Goal: Complete application form

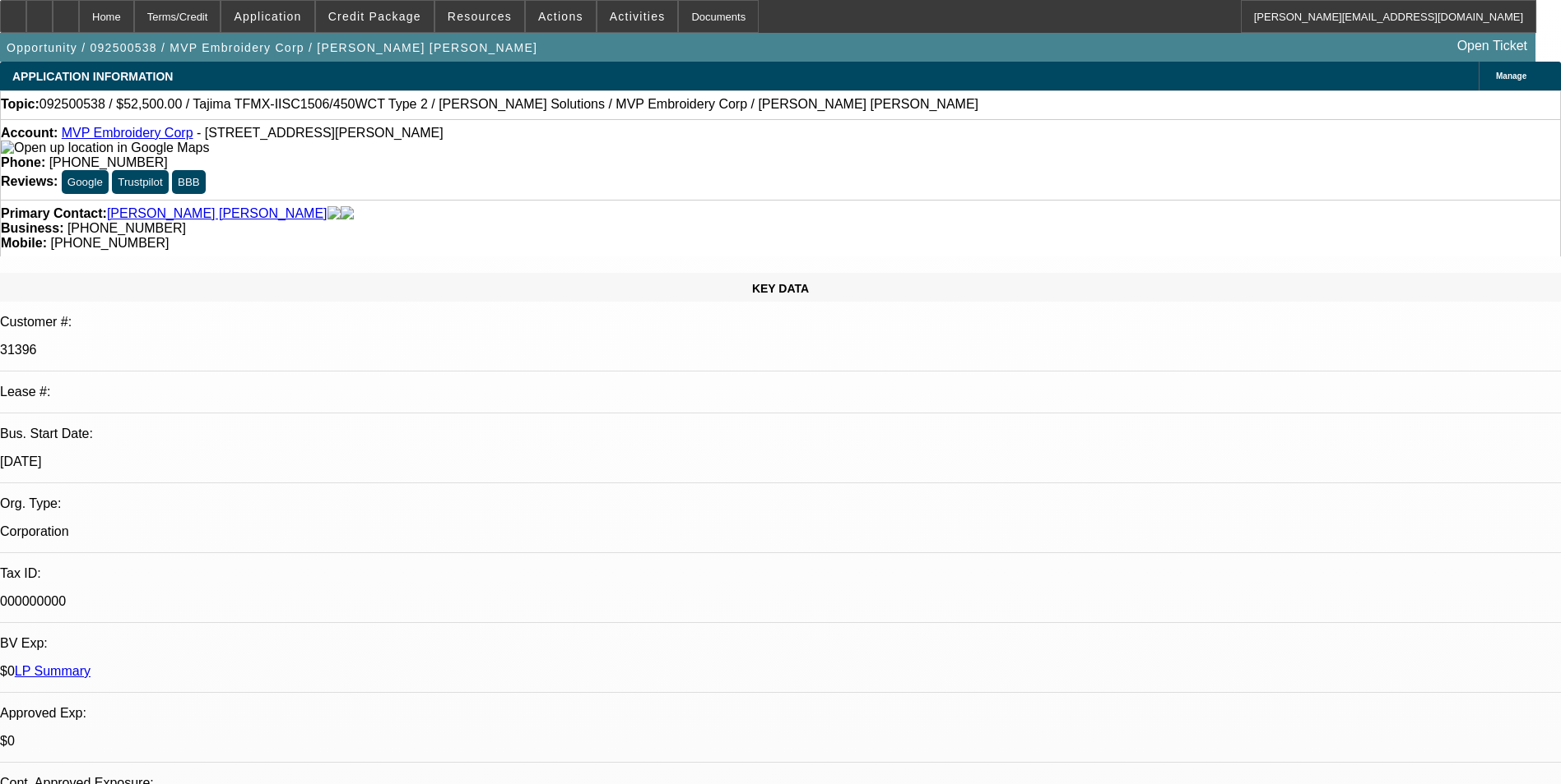
select select "0"
select select "2"
select select "0"
select select "6"
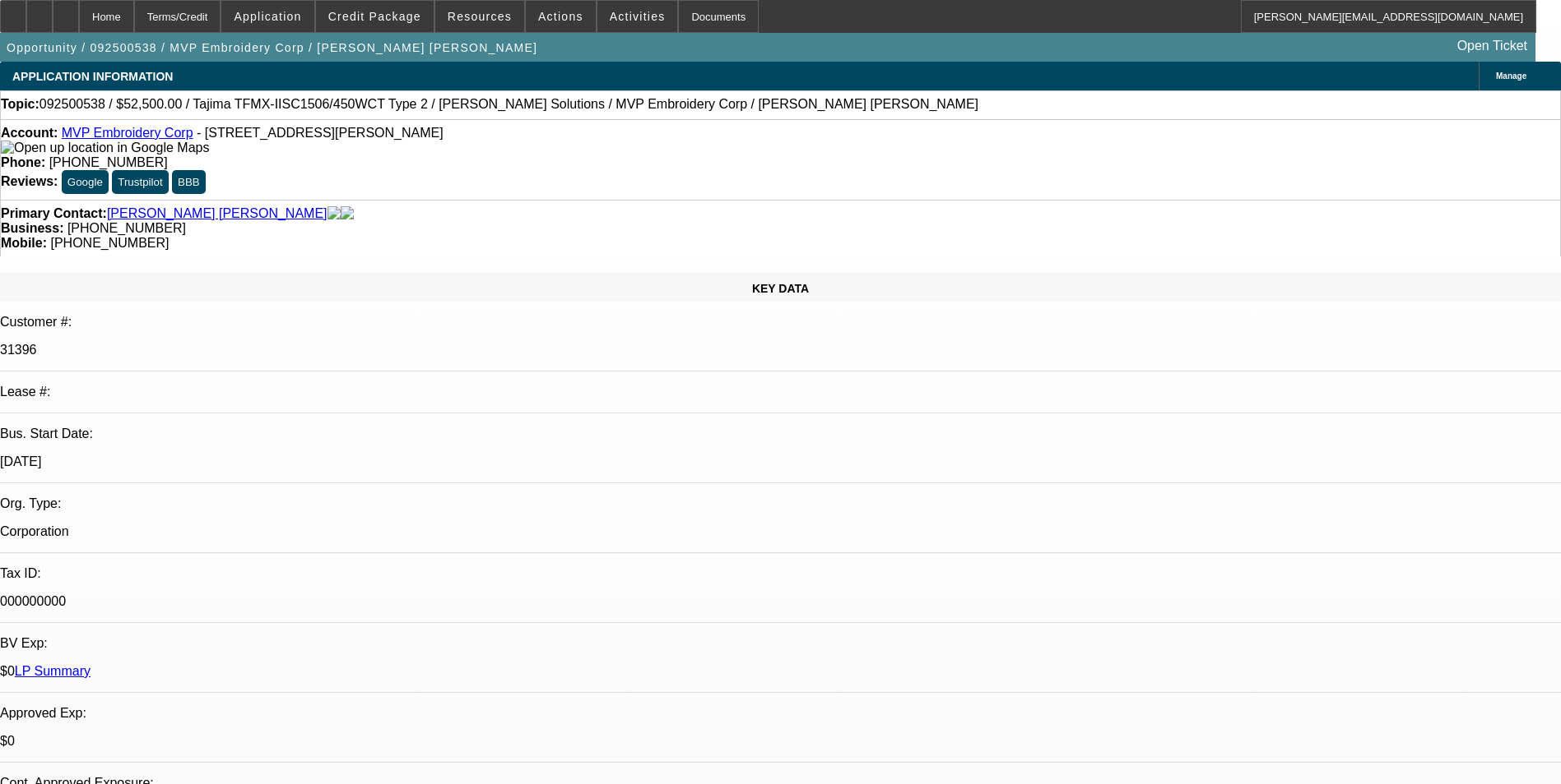
select select "0"
select select "2"
select select "0"
select select "6"
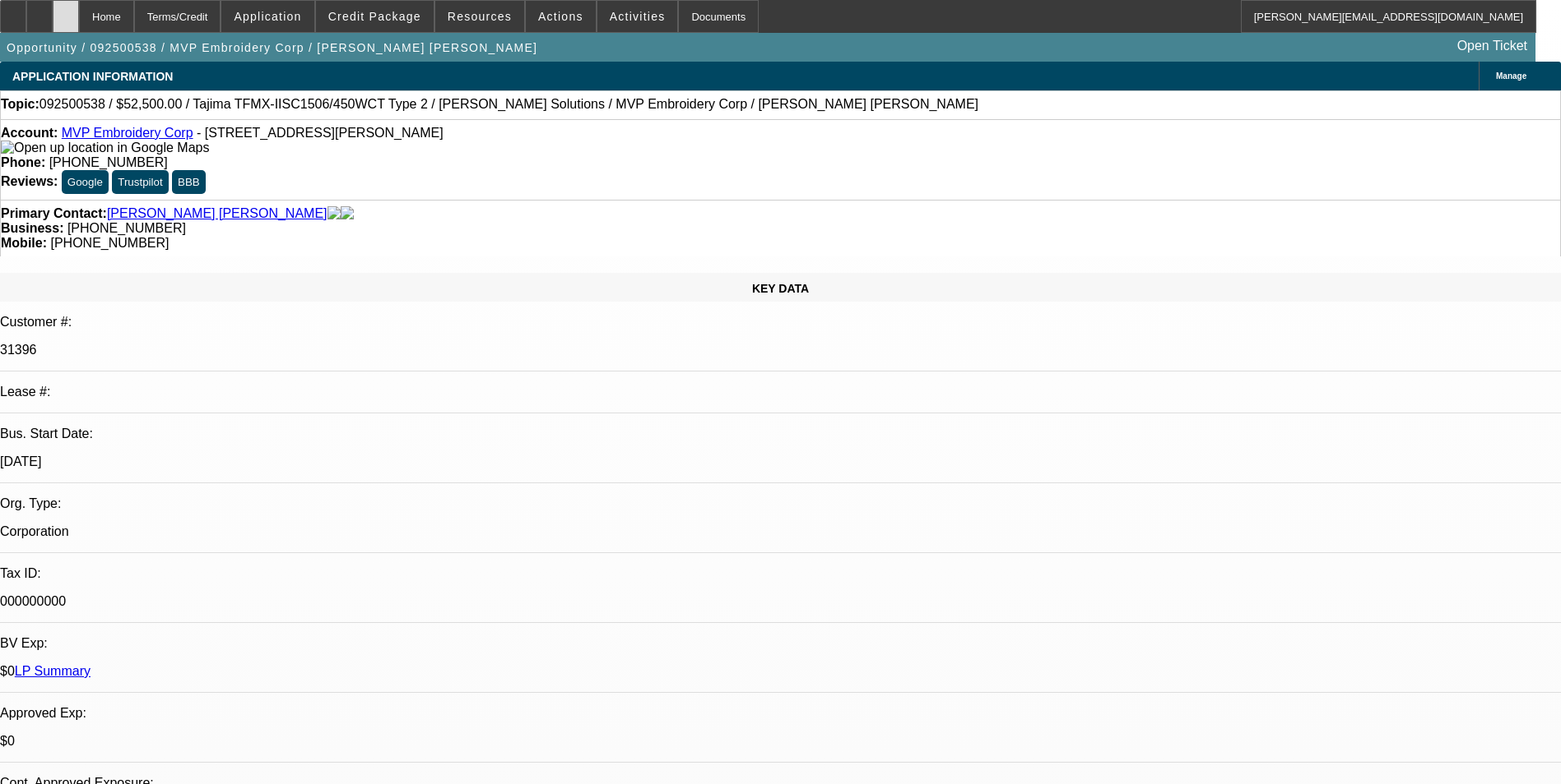
click at [79, 23] on div at bounding box center [66, 16] width 27 height 33
select select "0"
select select "2"
select select "0"
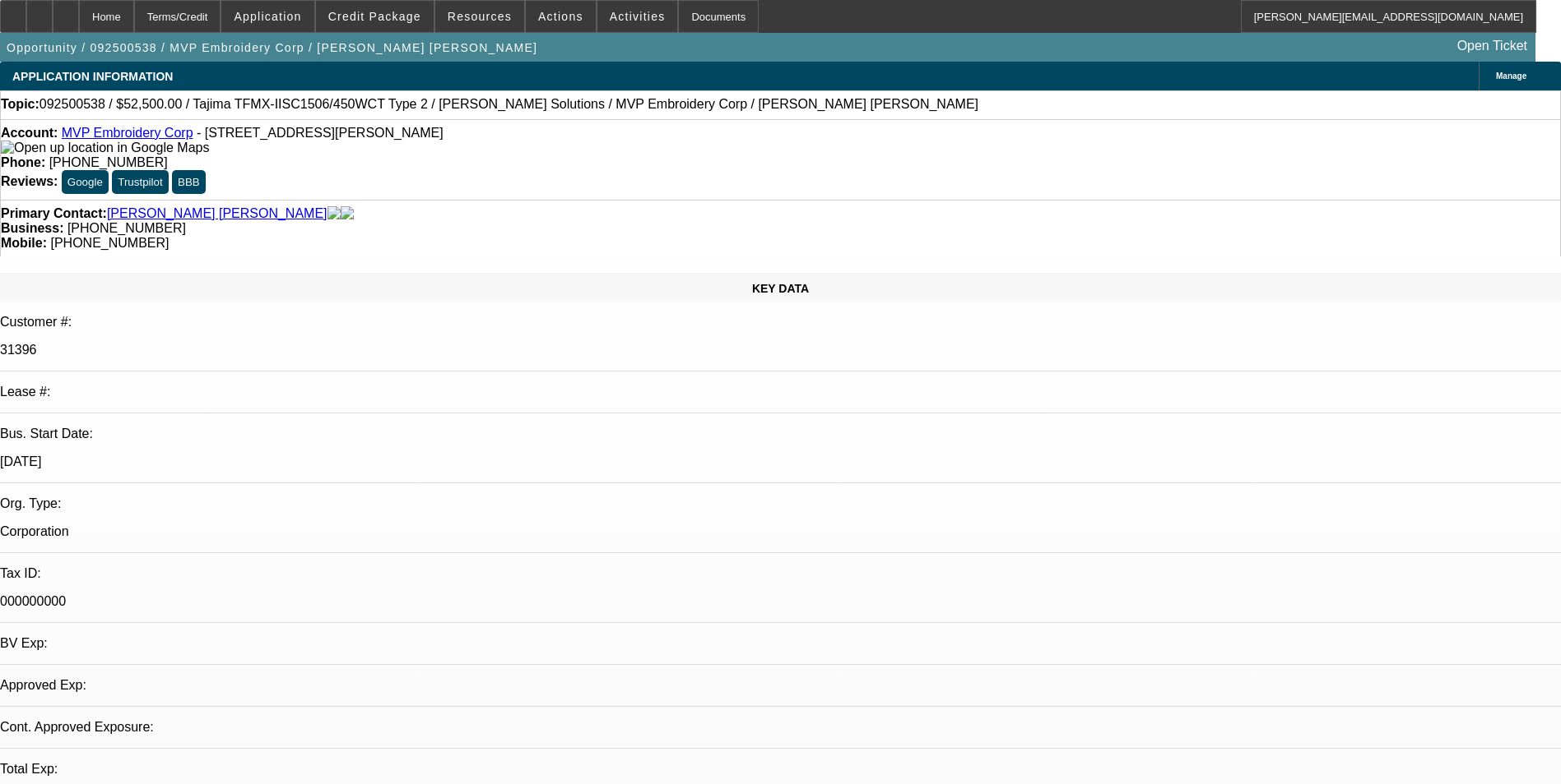
select select "2"
select select "0"
select select "2"
select select "0"
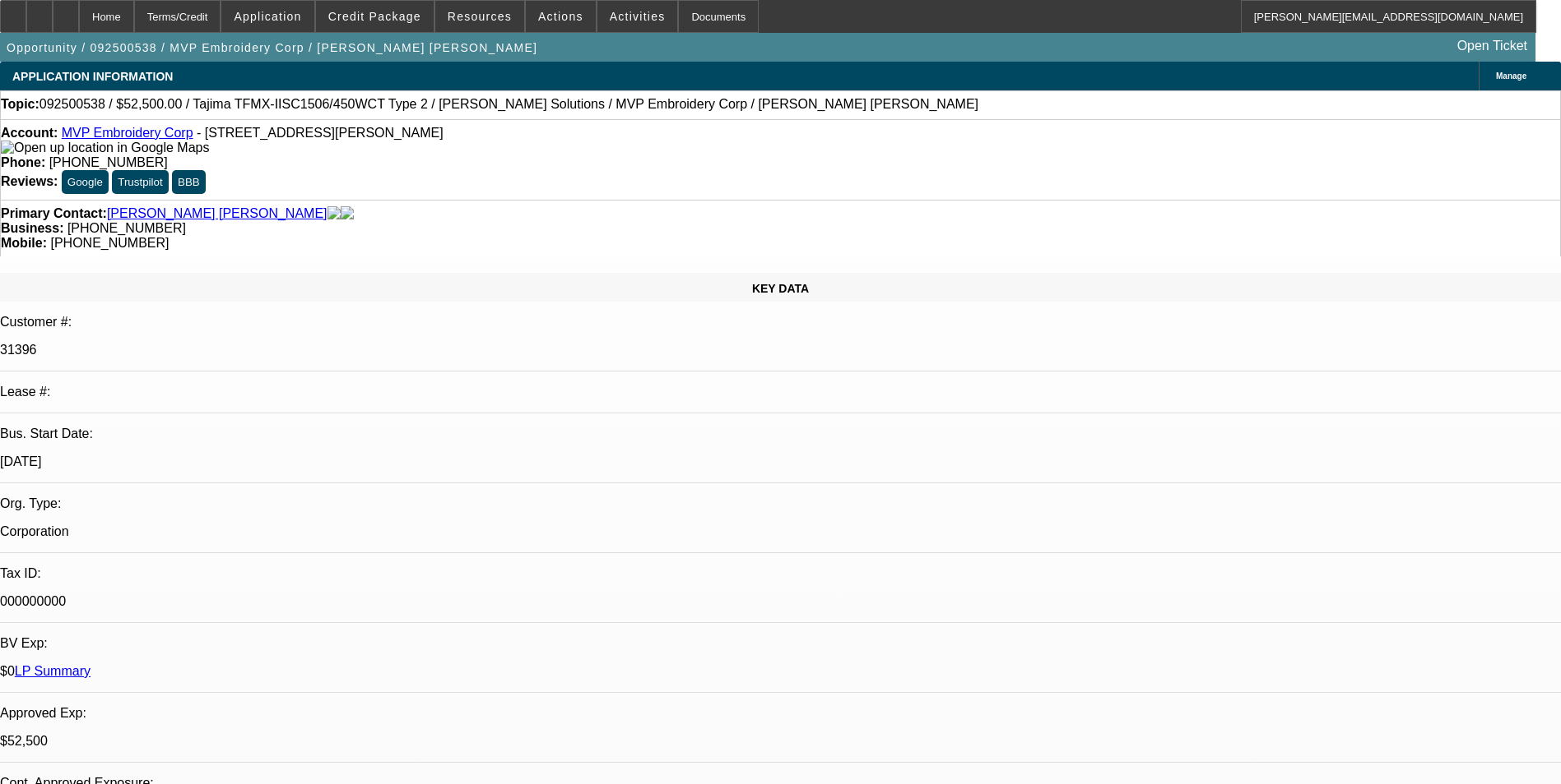
select select "1"
select select "2"
select select "6"
select select "1"
select select "2"
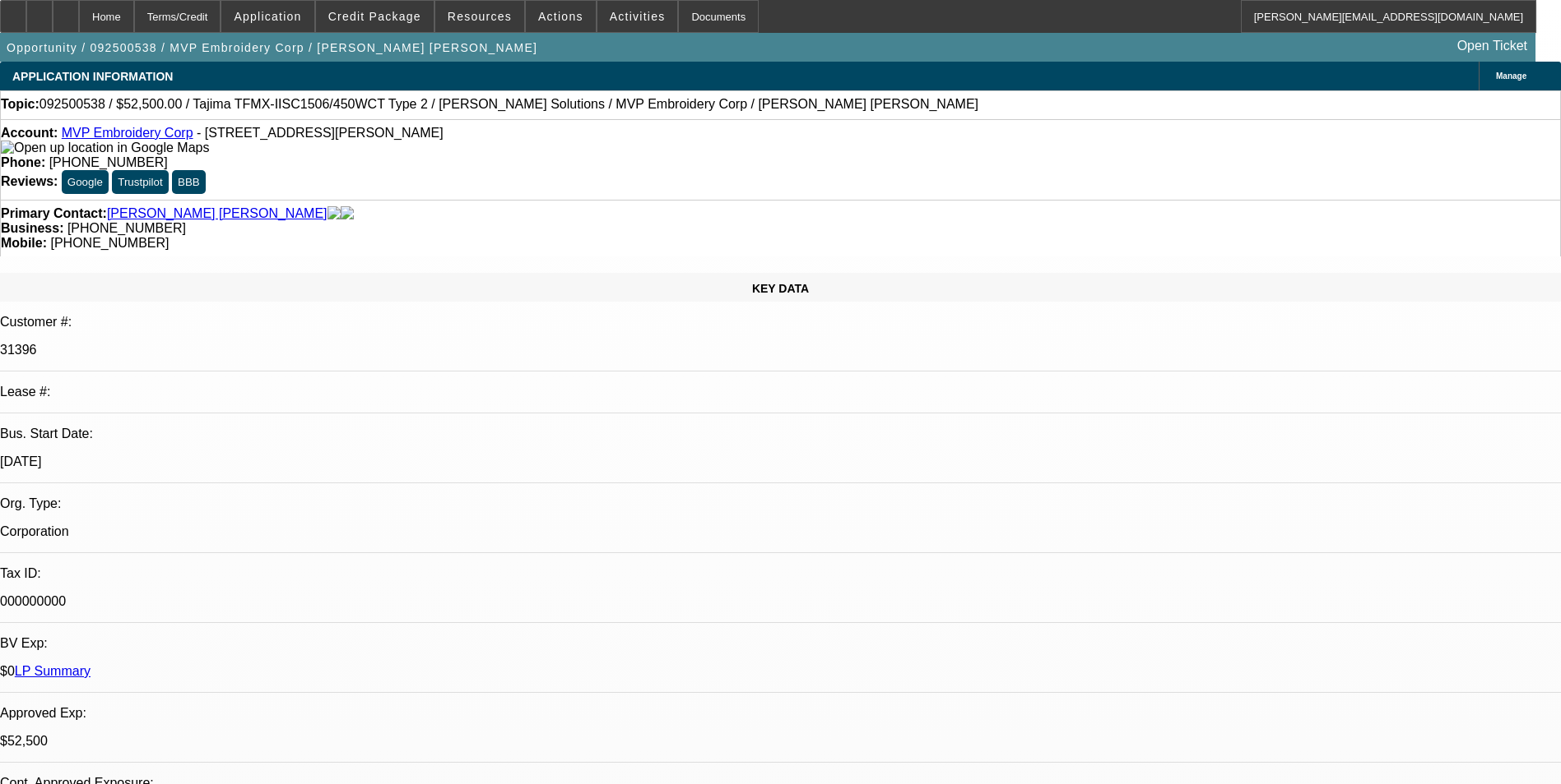
select select "6"
select select "1"
select select "2"
select select "6"
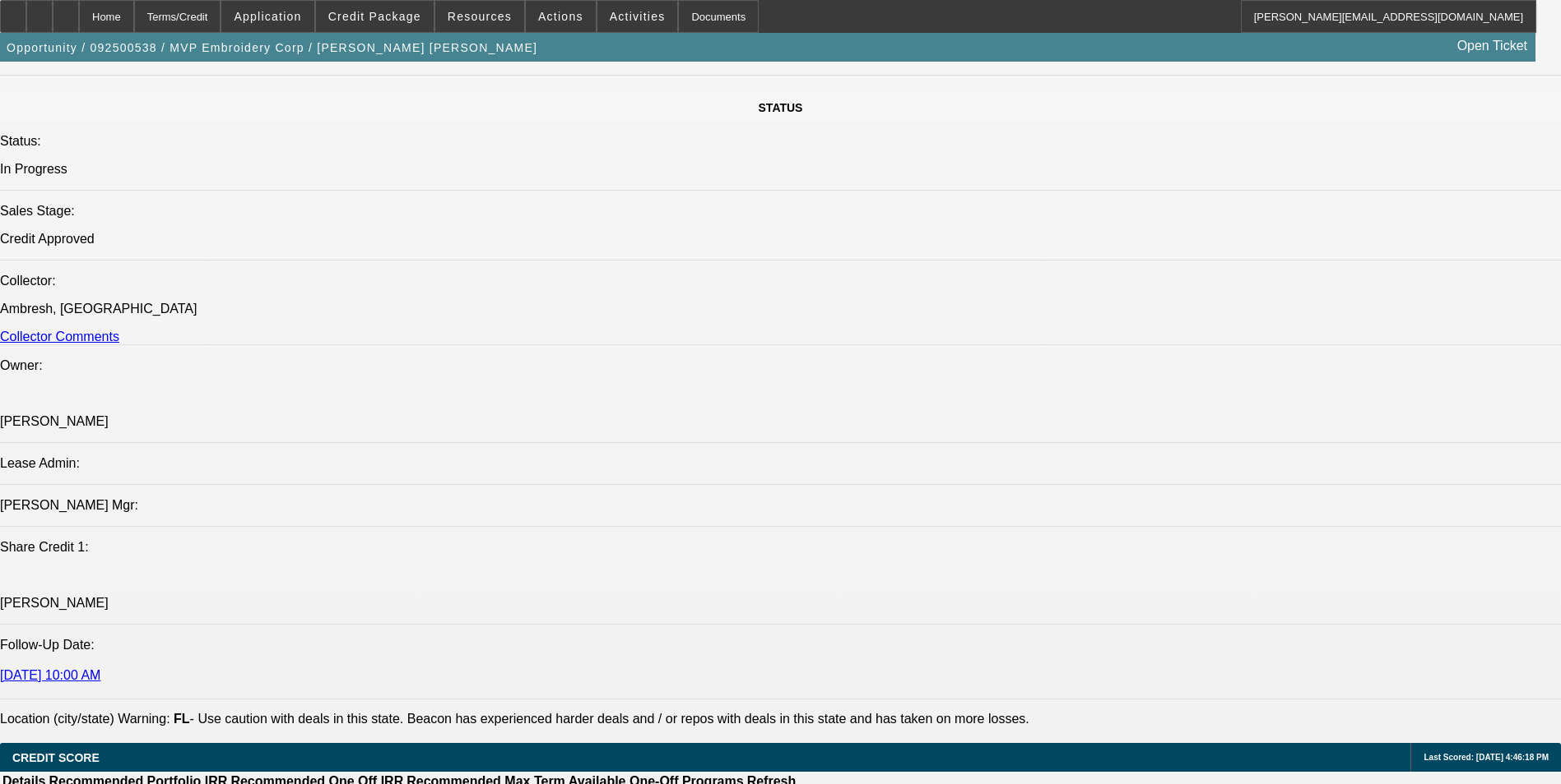
scroll to position [1808, 0]
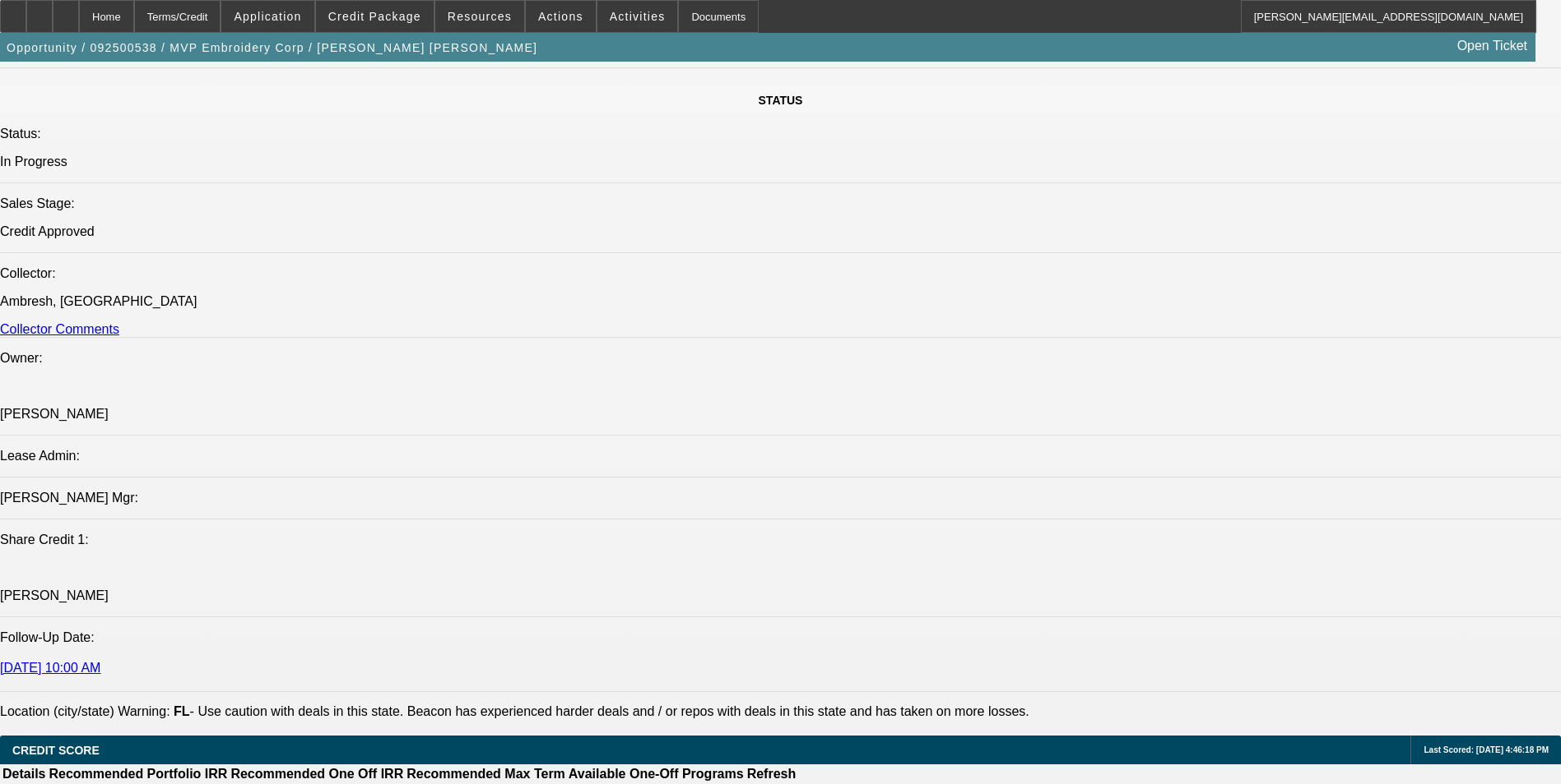
drag, startPoint x: 1267, startPoint y: 240, endPoint x: 1259, endPoint y: 241, distance: 8.1
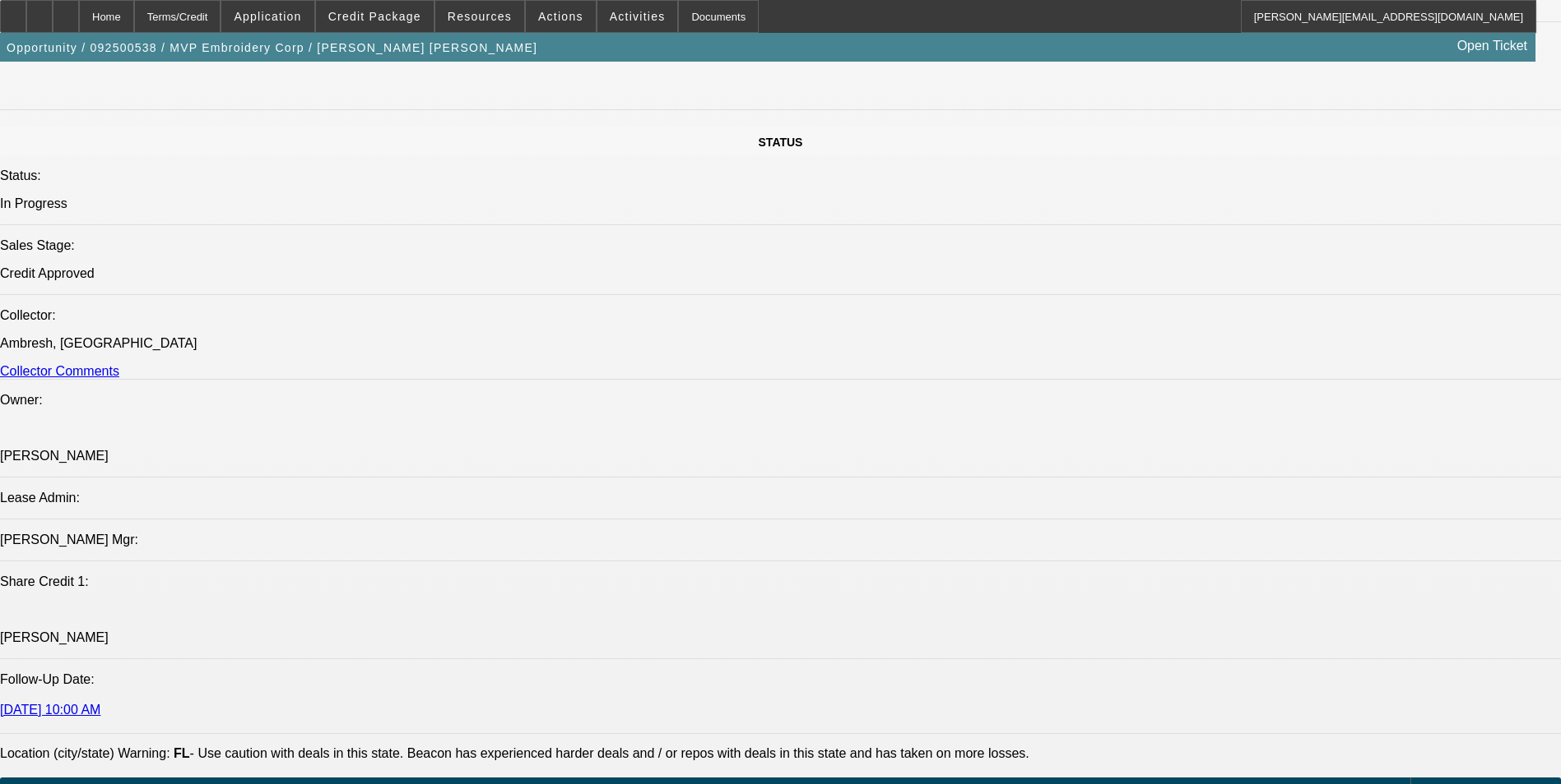
scroll to position [1644, 0]
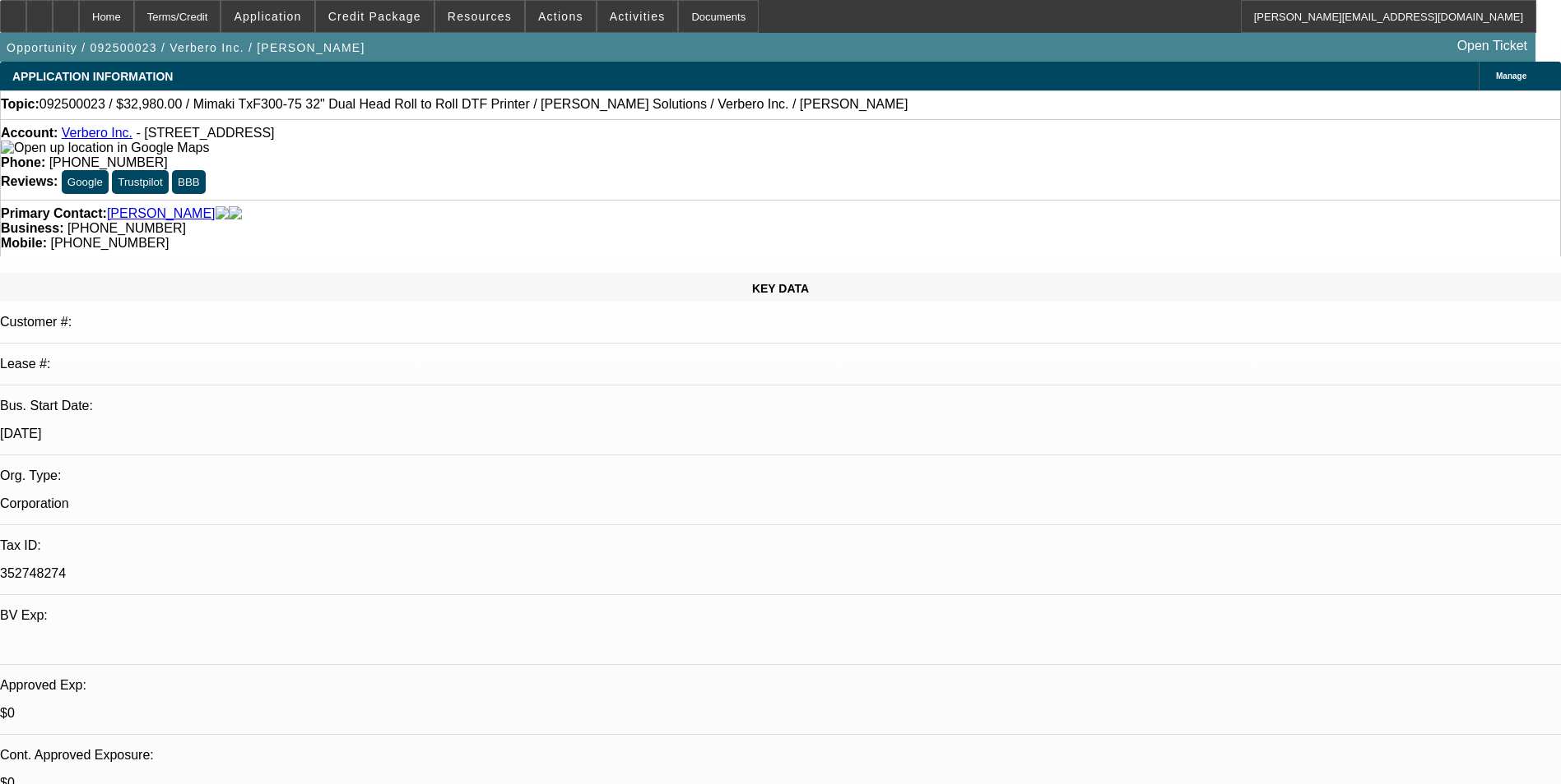
select select "0"
select select "2"
select select "0"
select select "2"
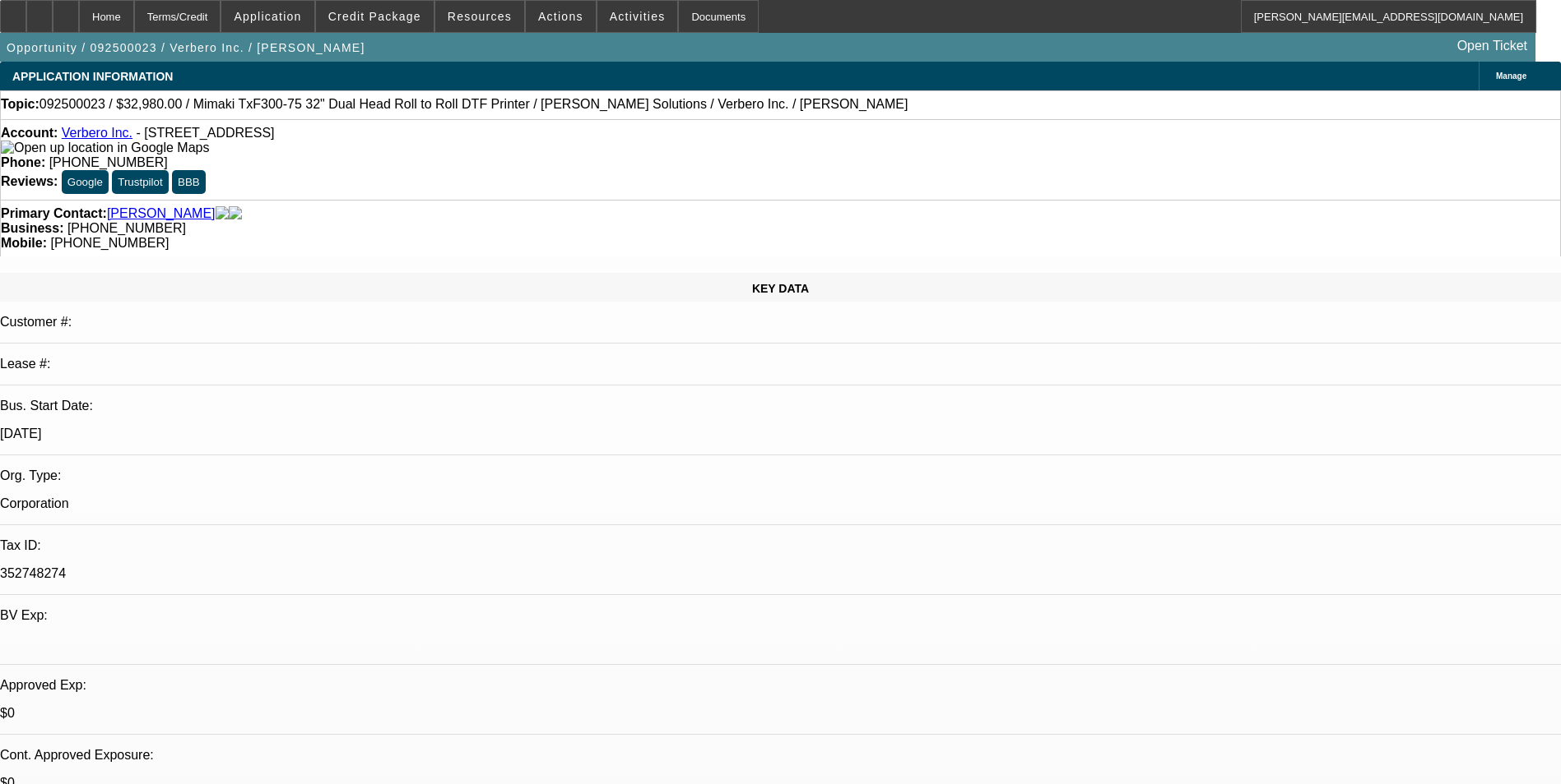
select select "0"
select select "2"
select select "0"
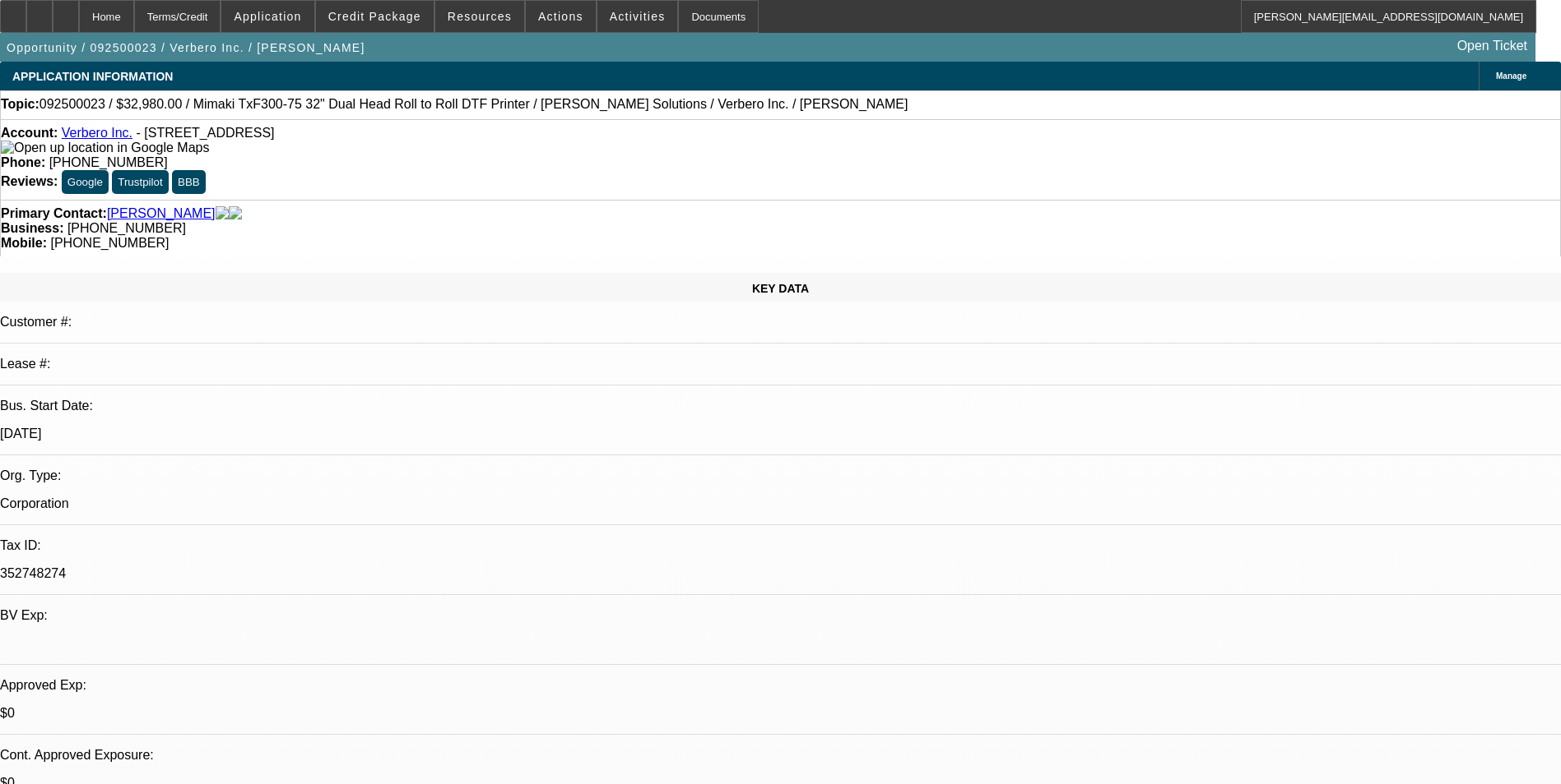
select select "2"
select select "0"
select select "1"
select select "2"
select select "6"
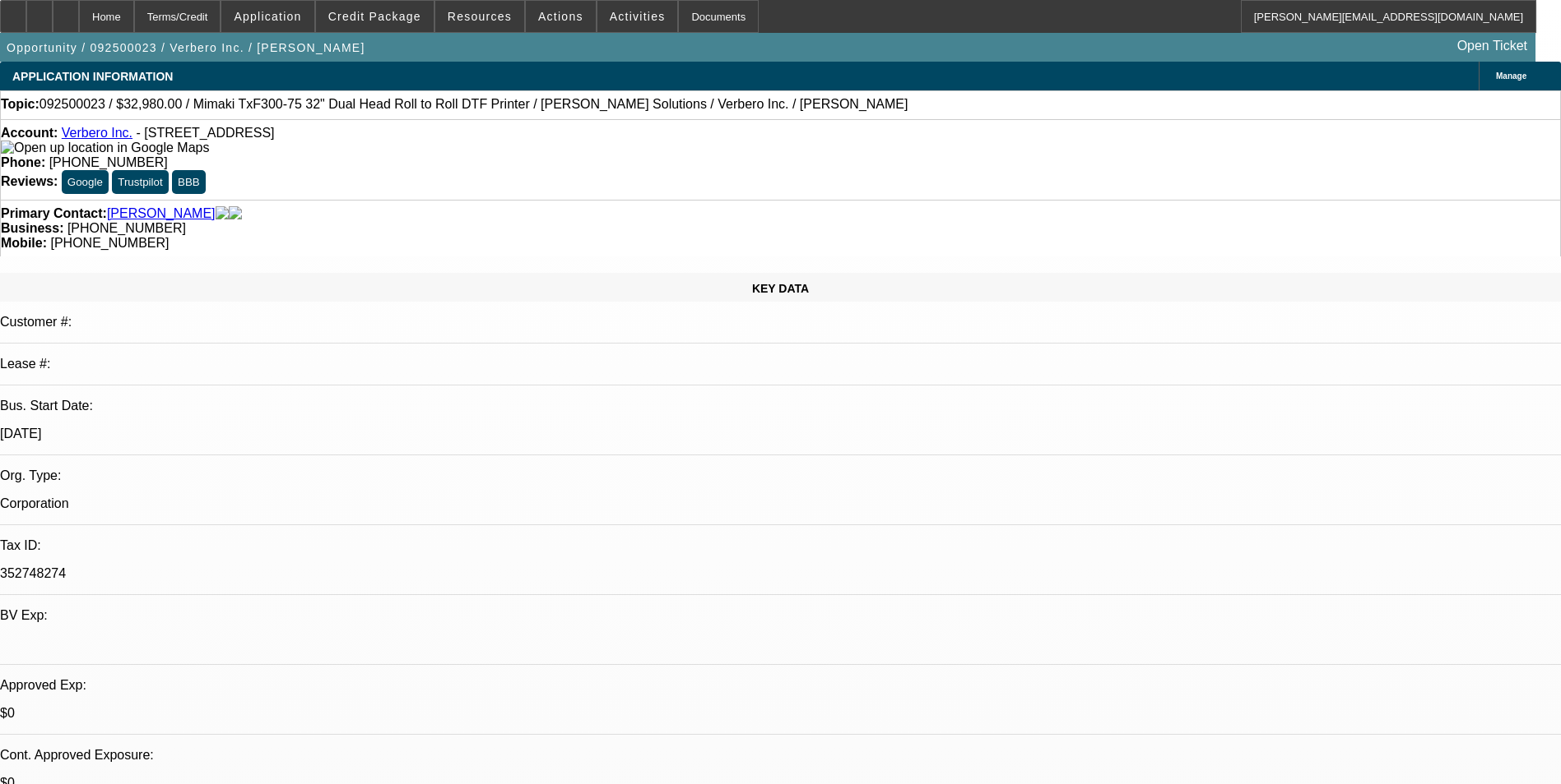
select select "1"
select select "2"
select select "6"
select select "1"
select select "2"
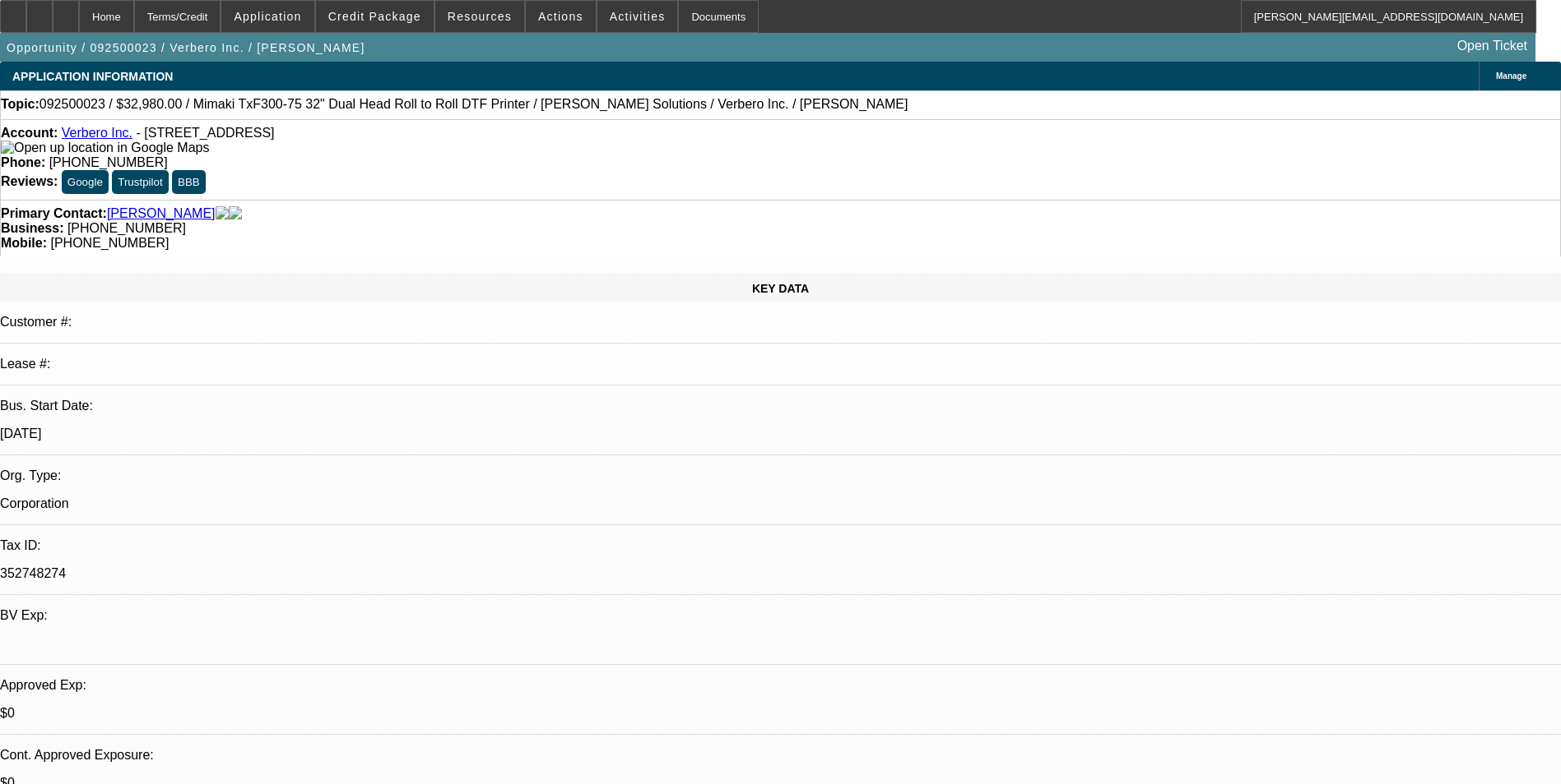
select select "6"
select select "1"
select select "2"
select select "6"
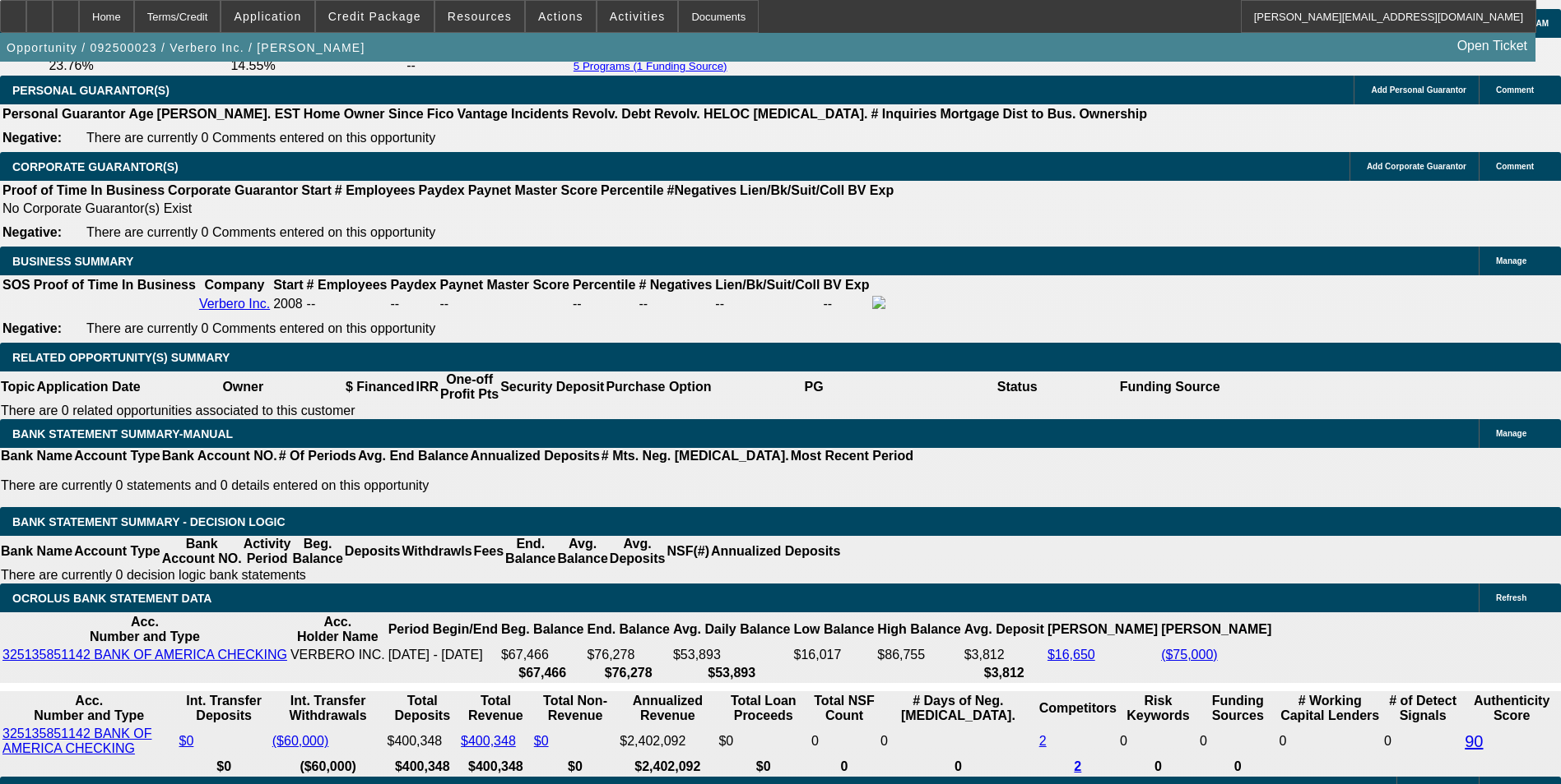
scroll to position [2549, 0]
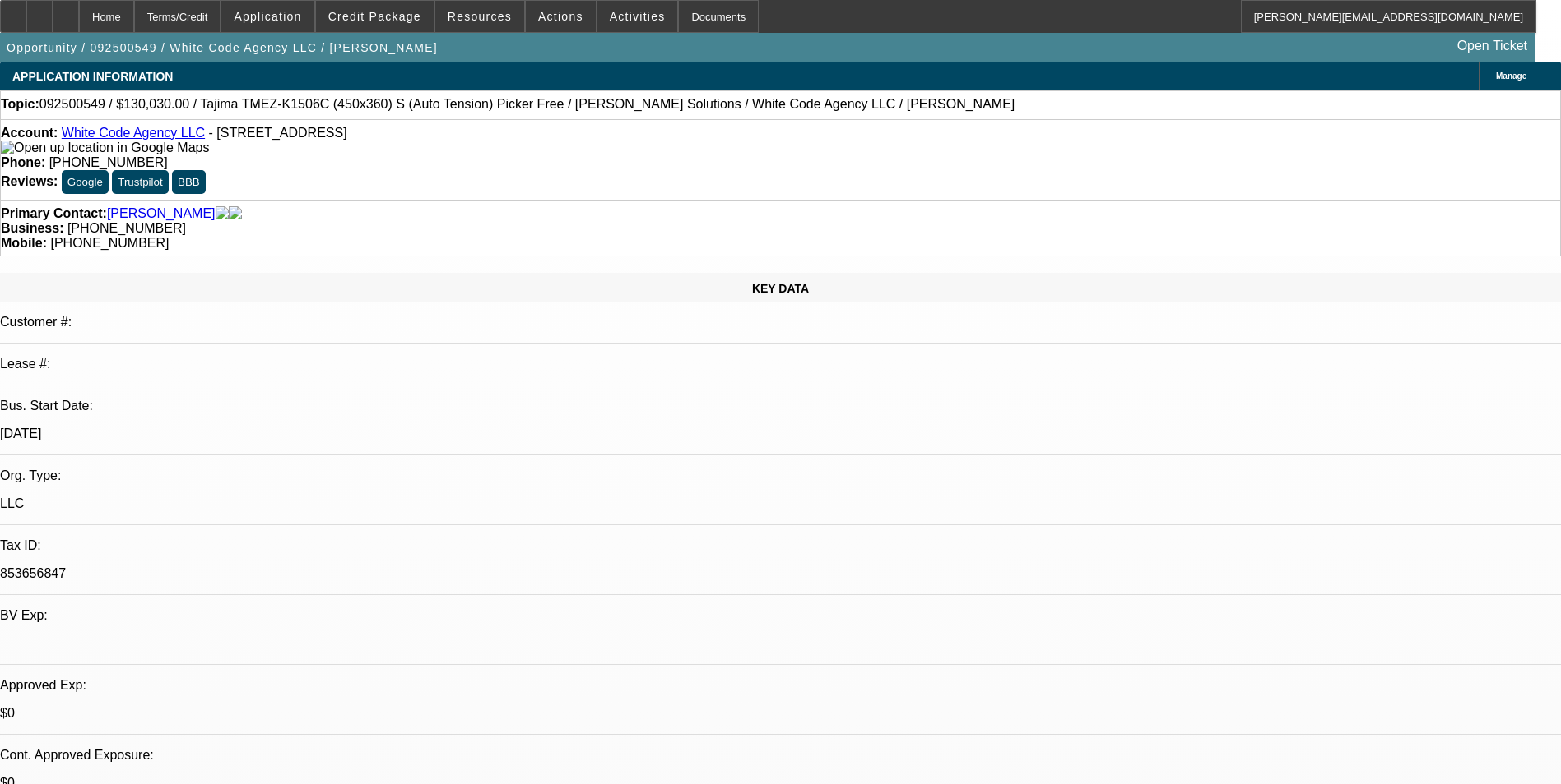
select select "0"
select select "2"
select select "0.1"
select select "0"
select select "2"
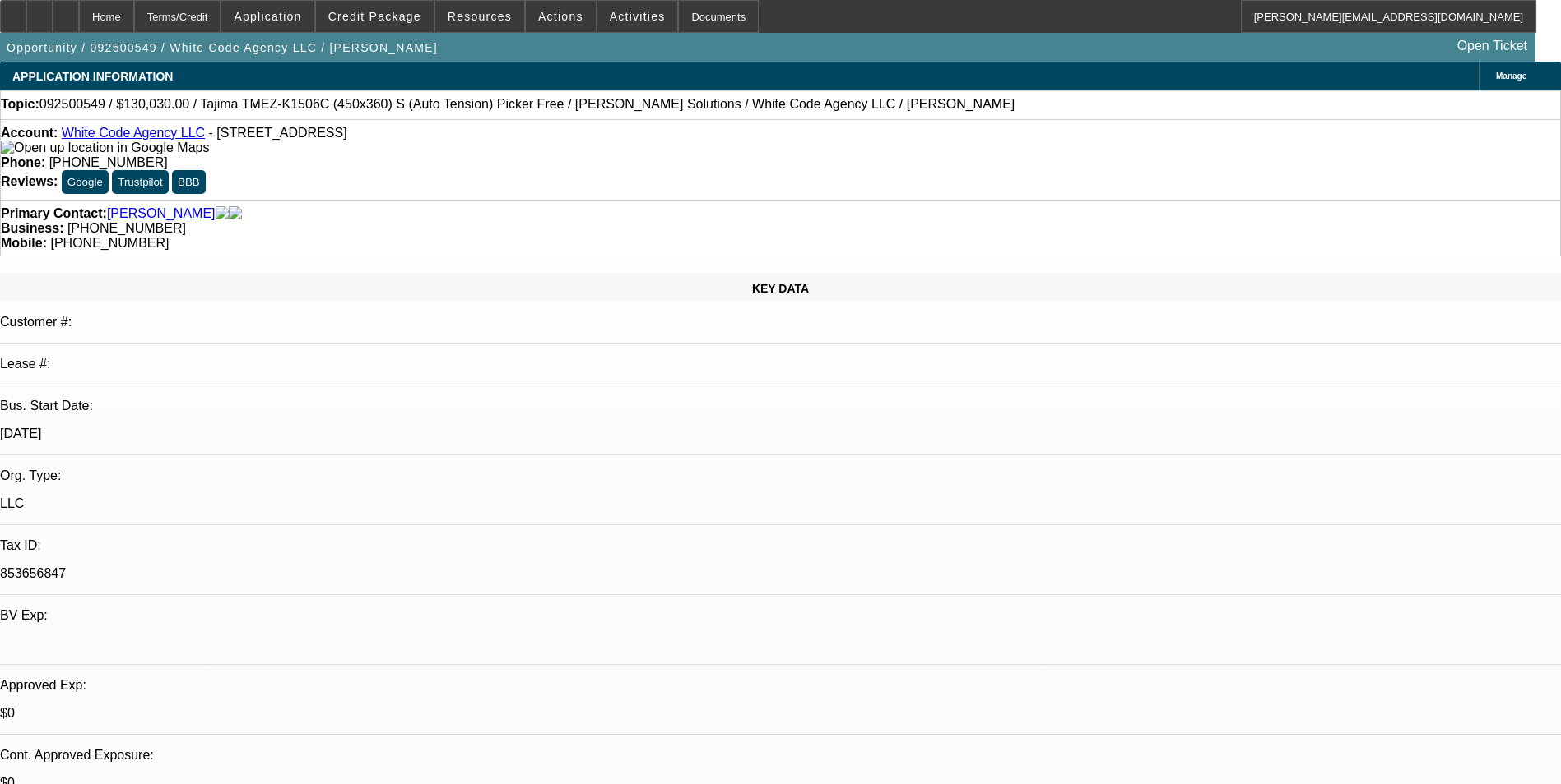
select select "0"
select select "2"
select select "0.1"
select select "0"
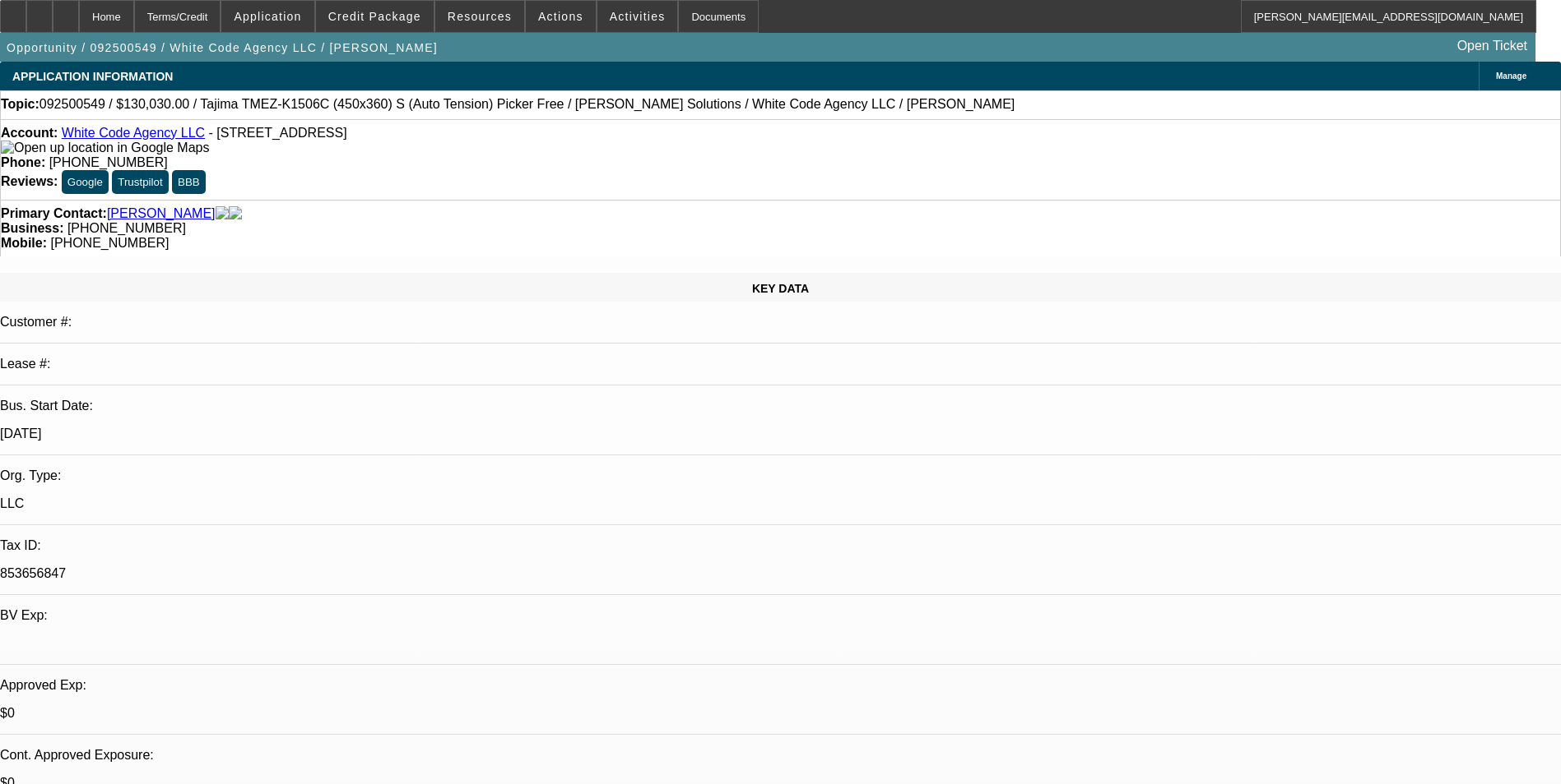
select select "2"
select select "0"
select select "1"
select select "2"
select select "4"
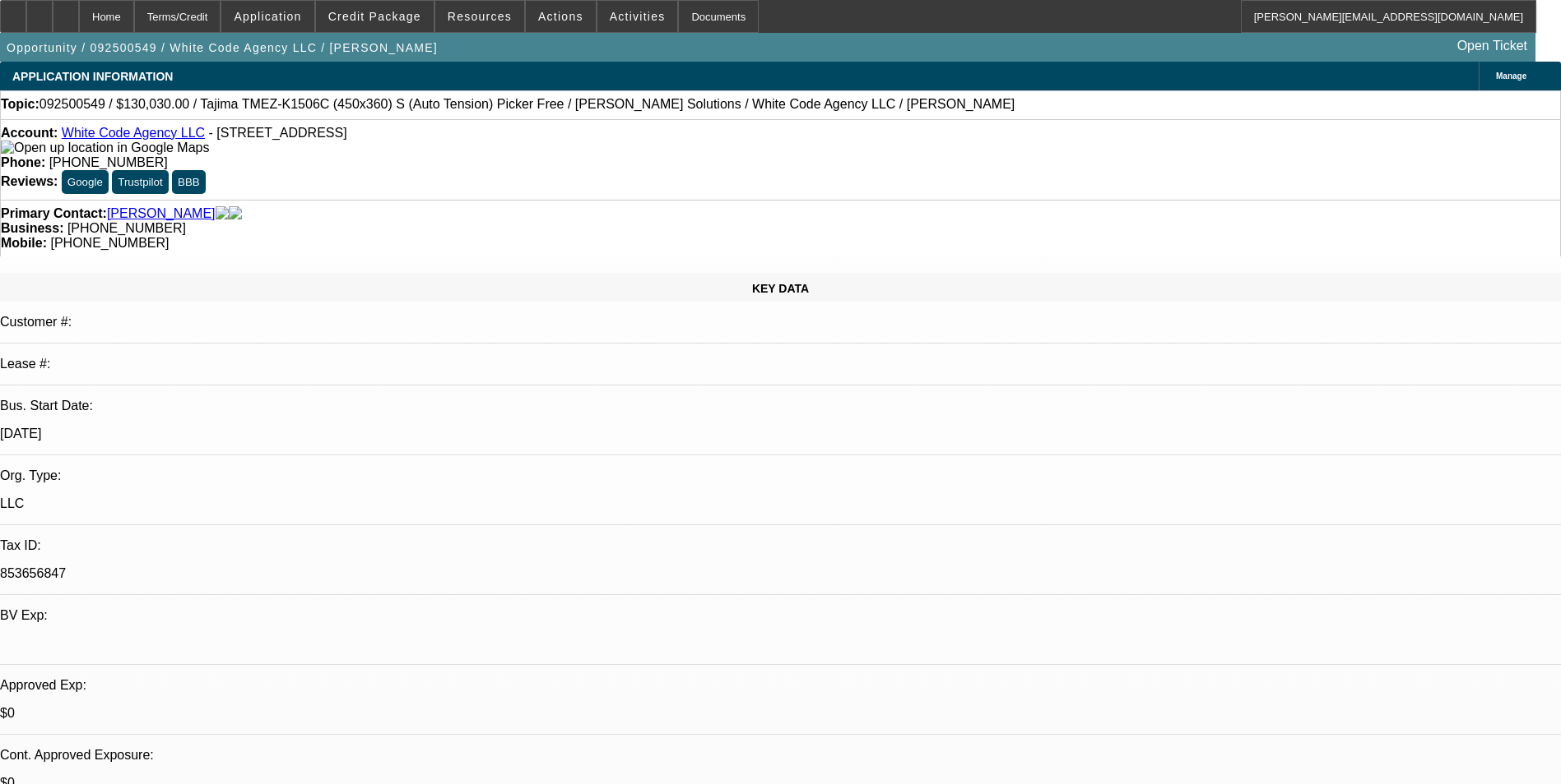
select select "1"
select select "2"
select select "6"
select select "1"
select select "2"
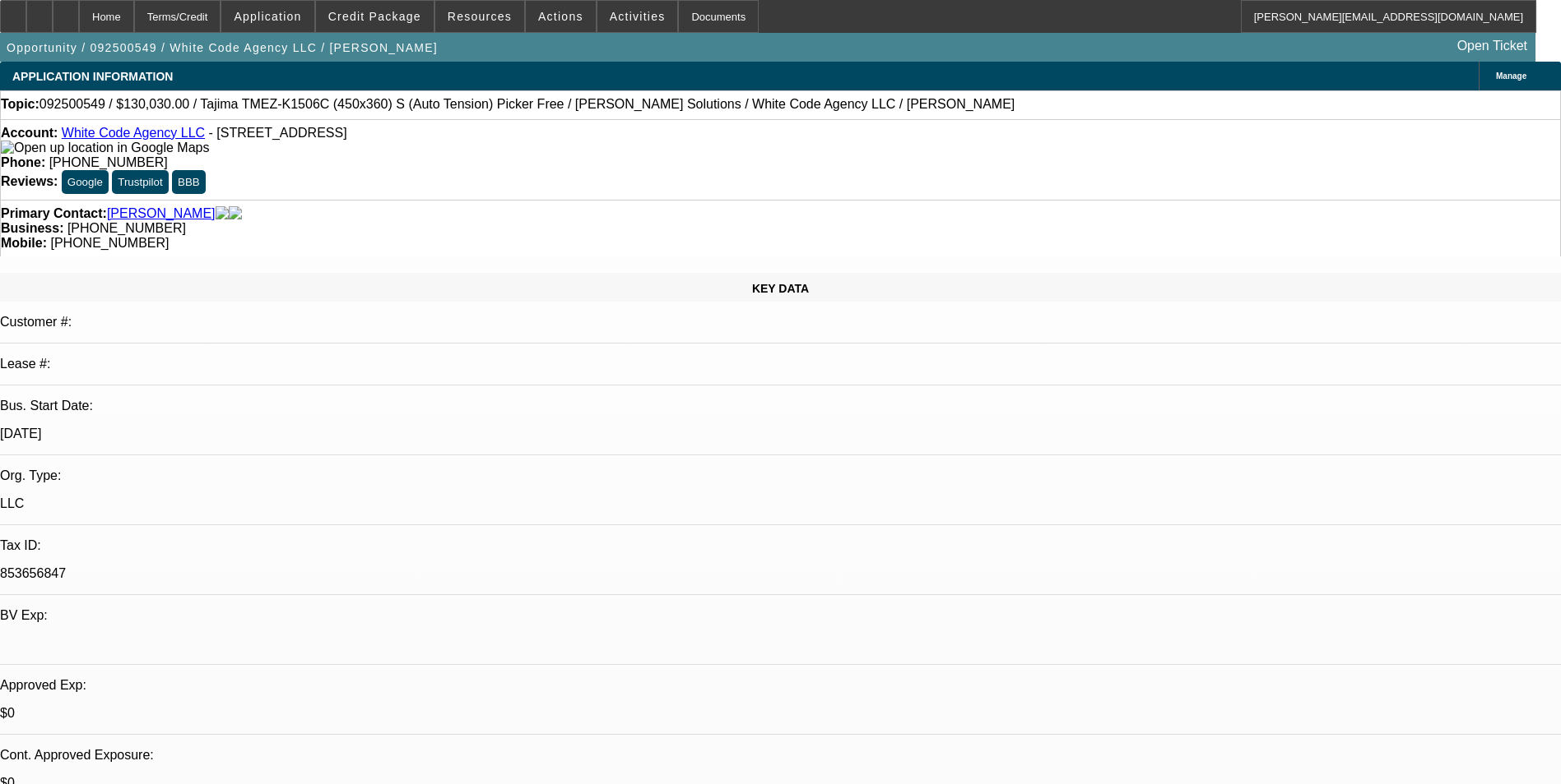
select select "4"
select select "1"
select select "2"
select select "6"
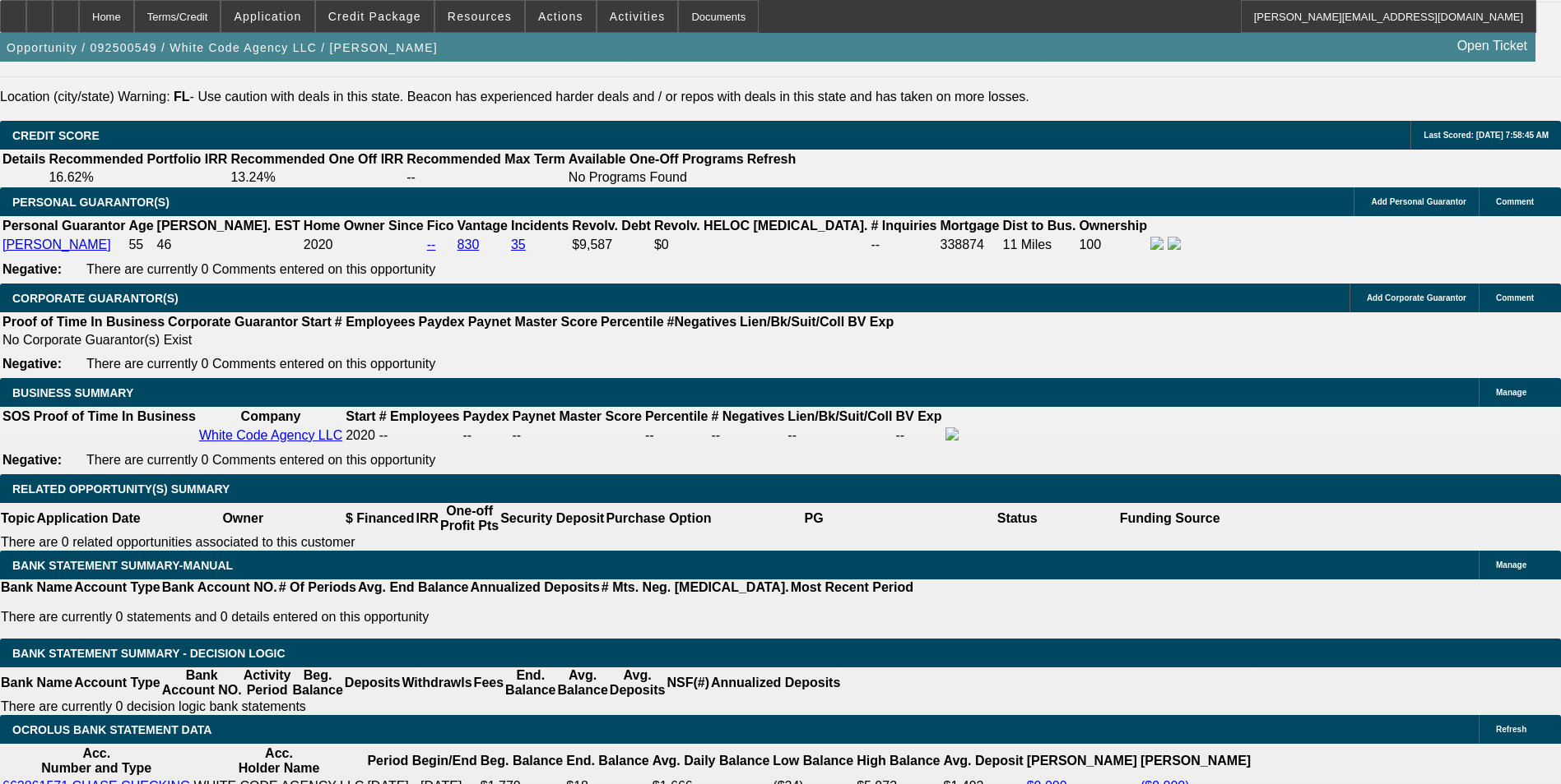
scroll to position [2302, 0]
